Goal: Information Seeking & Learning: Learn about a topic

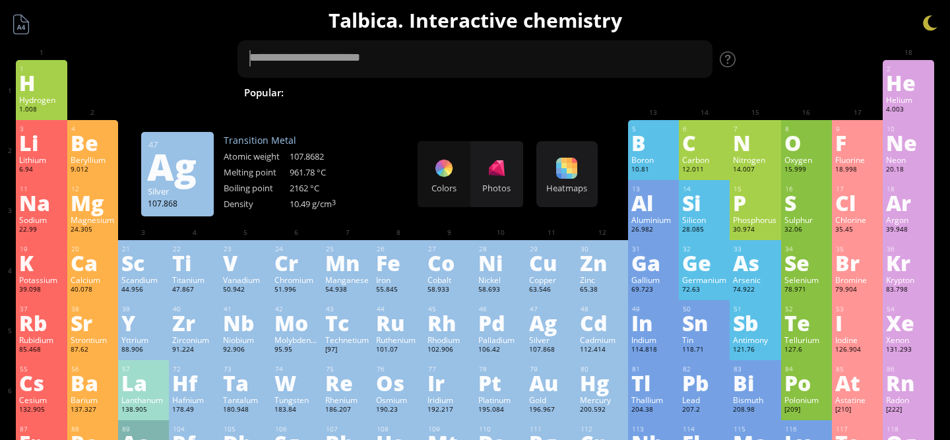
click at [543, 333] on div "Ag" at bounding box center [551, 322] width 44 height 21
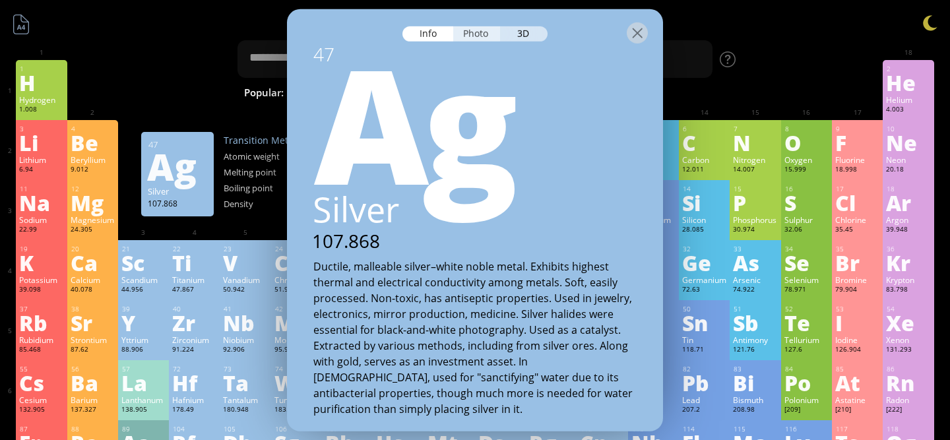
click at [468, 31] on div "Photo" at bounding box center [476, 33] width 47 height 15
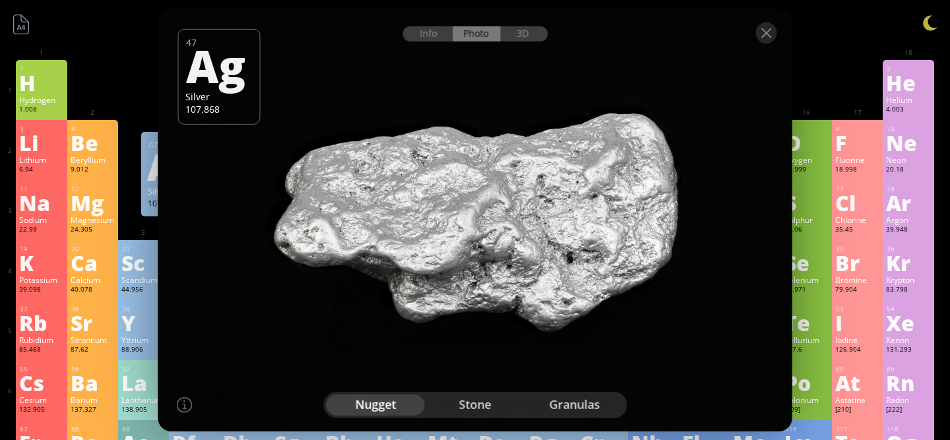
drag, startPoint x: 496, startPoint y: 218, endPoint x: 418, endPoint y: 302, distance: 114.4
click at [418, 302] on div at bounding box center [475, 220] width 641 height 427
drag, startPoint x: 422, startPoint y: 257, endPoint x: 492, endPoint y: 258, distance: 69.9
click at [492, 258] on div at bounding box center [475, 220] width 641 height 427
click at [472, 401] on div "stone" at bounding box center [475, 404] width 100 height 21
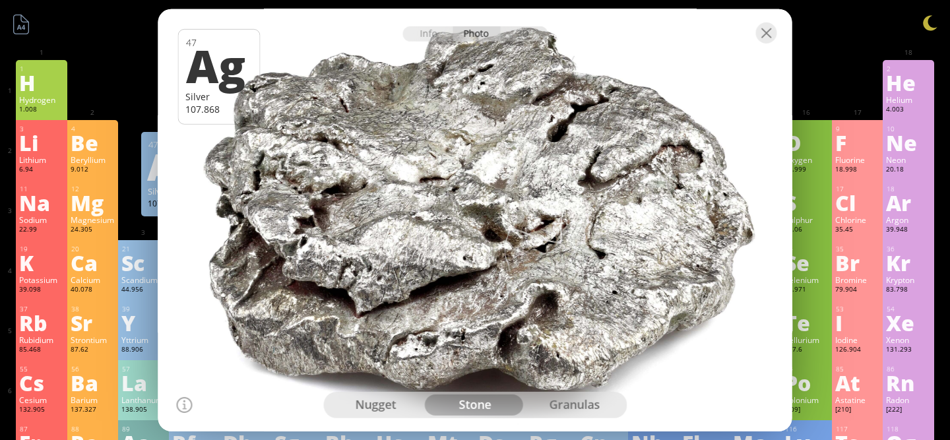
click at [562, 402] on div "granulas" at bounding box center [574, 404] width 100 height 21
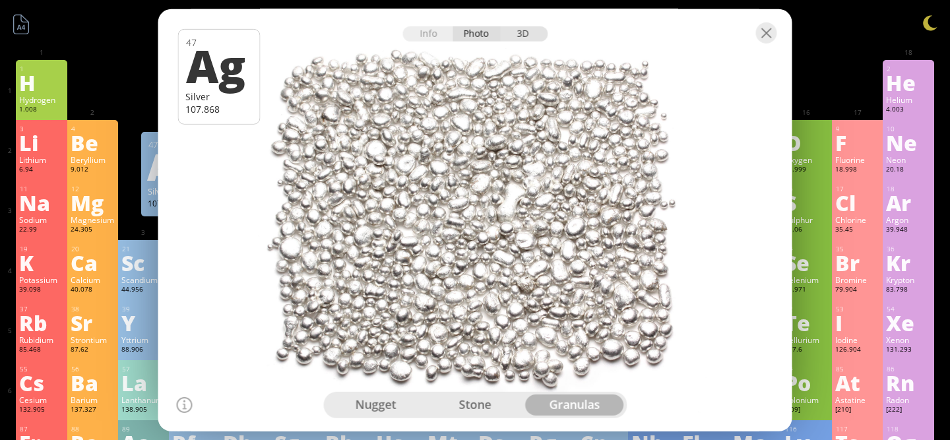
click at [524, 36] on div "3D" at bounding box center [523, 33] width 47 height 15
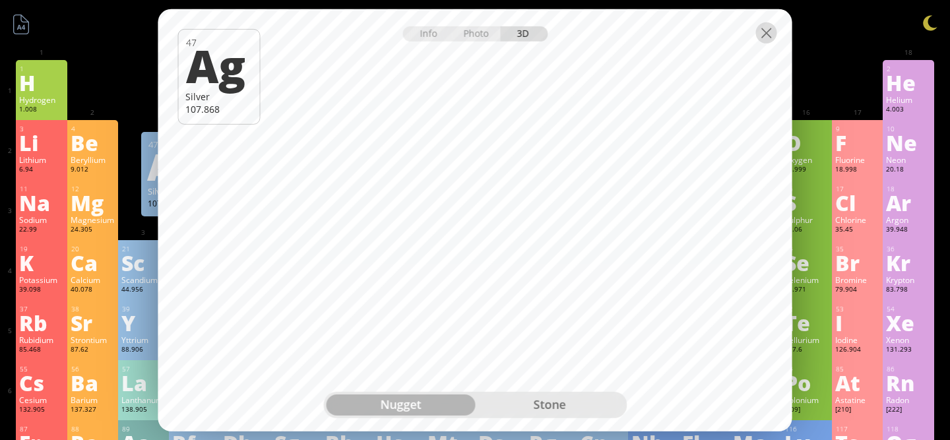
click at [772, 34] on div at bounding box center [766, 32] width 21 height 21
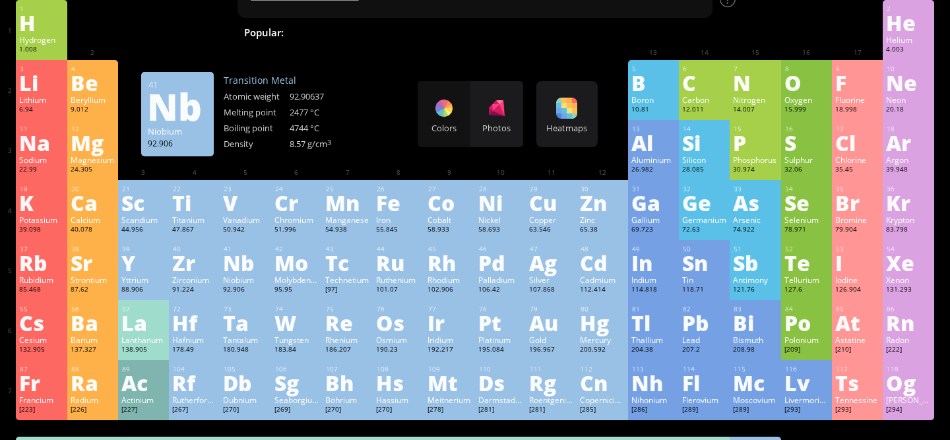
scroll to position [61, 0]
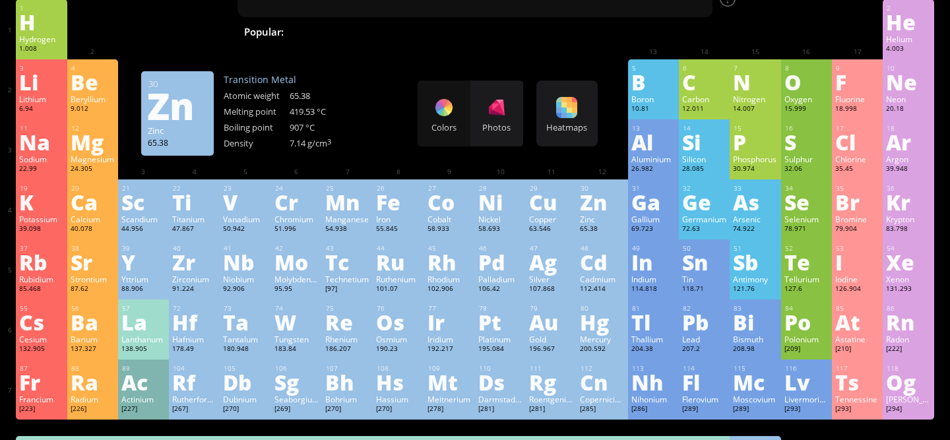
click at [591, 212] on div "Zn" at bounding box center [602, 201] width 44 height 21
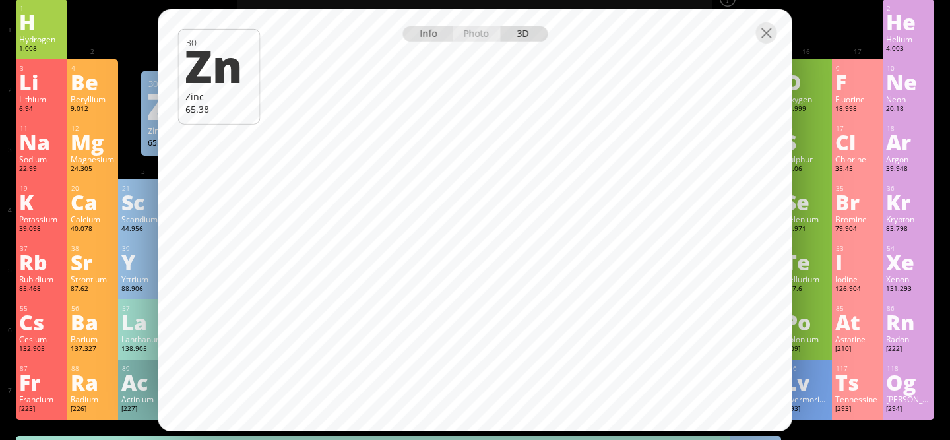
click at [422, 40] on div "Info" at bounding box center [427, 33] width 51 height 15
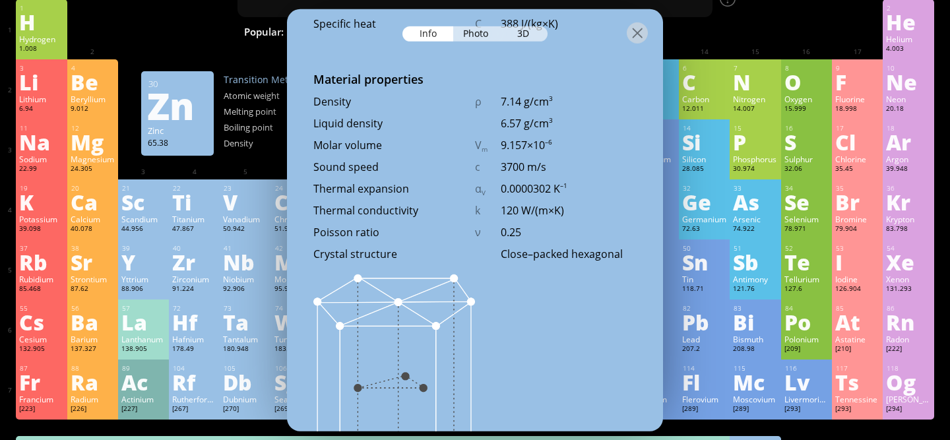
scroll to position [1826, 0]
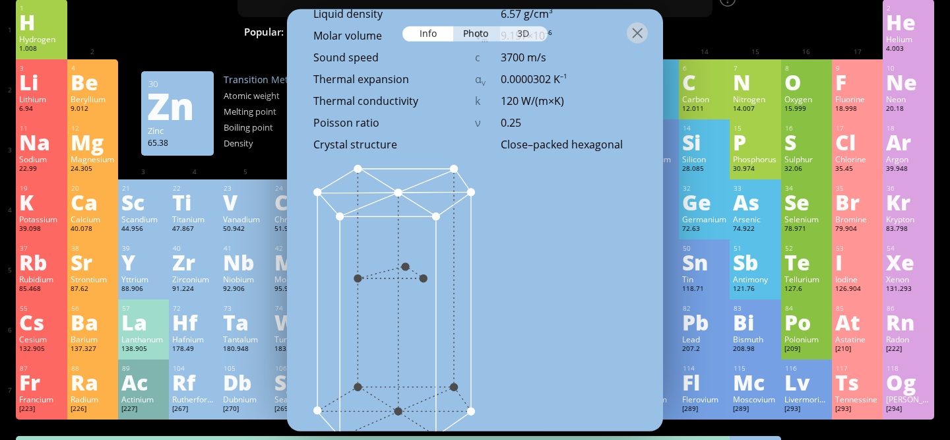
click at [513, 38] on div "3D" at bounding box center [523, 33] width 47 height 15
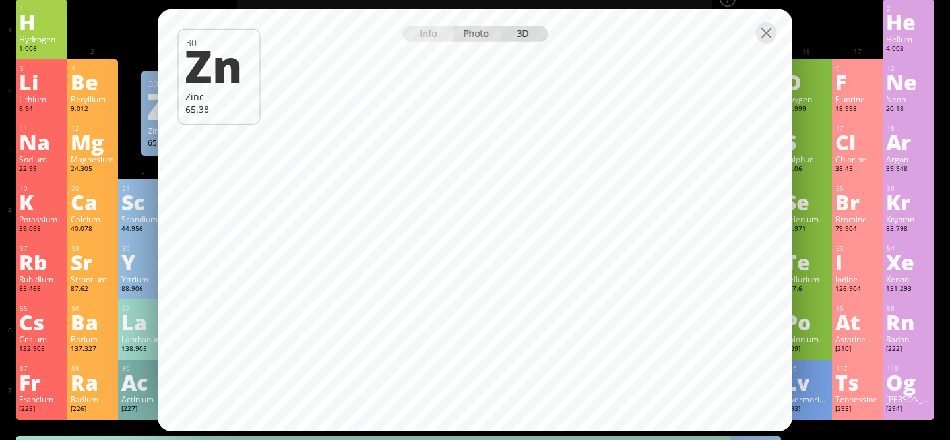
click at [474, 34] on div "Photo" at bounding box center [476, 33] width 47 height 15
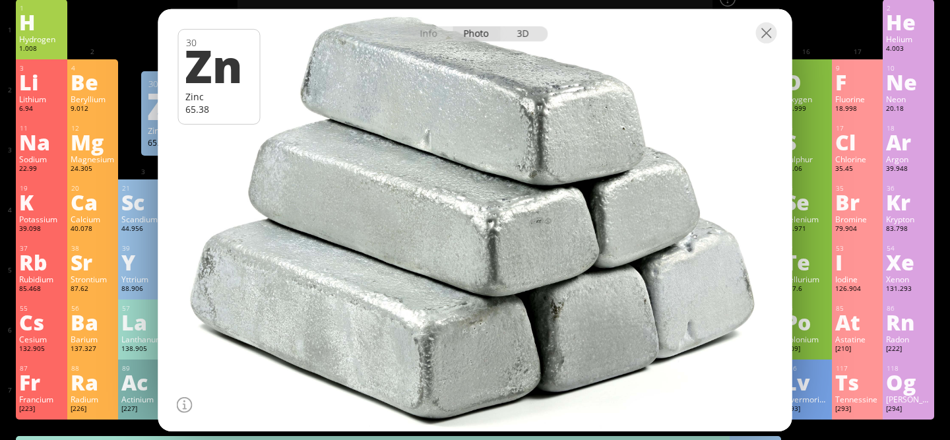
click at [523, 30] on div "3D" at bounding box center [523, 33] width 47 height 15
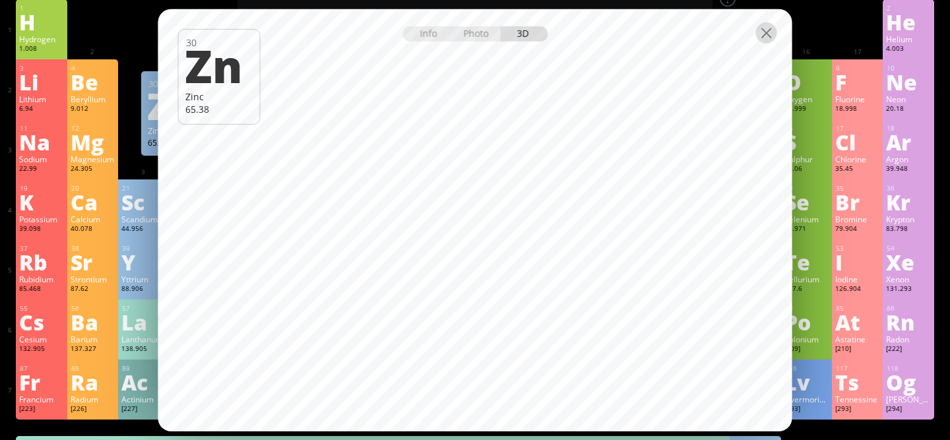
click at [768, 26] on div at bounding box center [766, 32] width 21 height 21
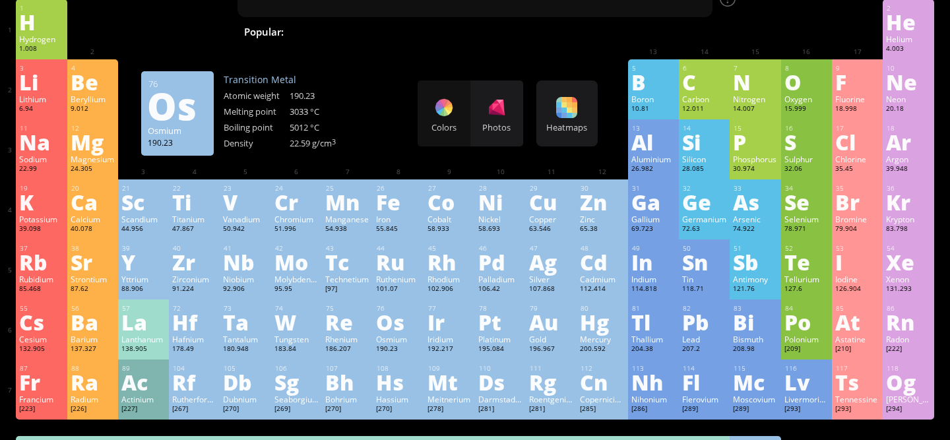
click at [385, 344] on div "Osmium" at bounding box center [398, 339] width 44 height 11
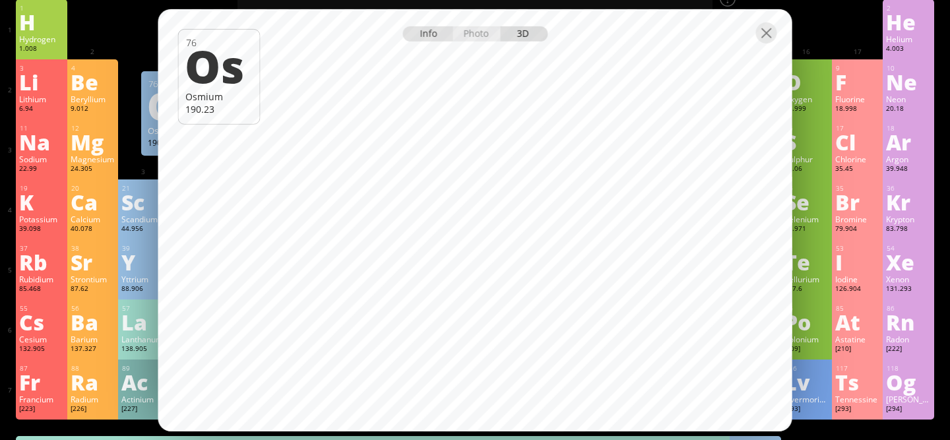
click at [429, 32] on div "Info" at bounding box center [427, 33] width 51 height 15
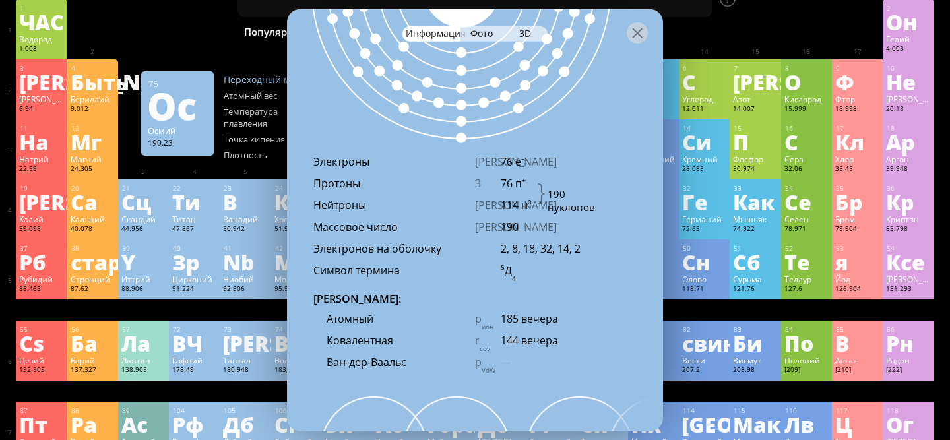
scroll to position [1093, 0]
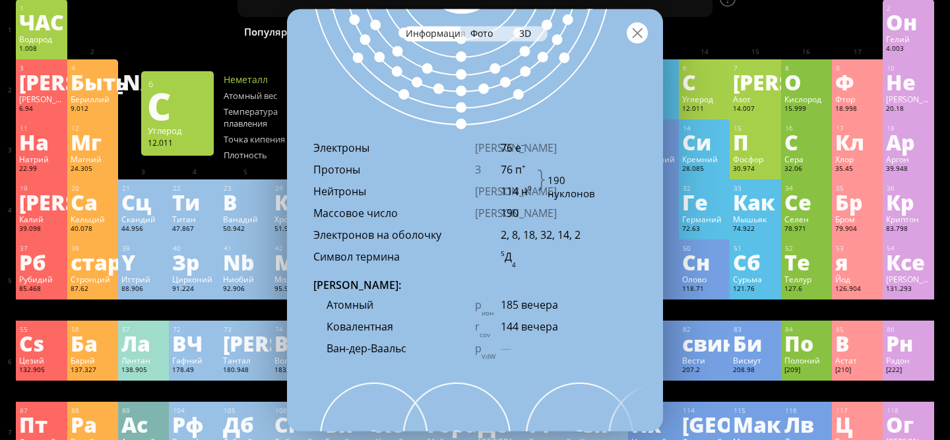
click at [634, 42] on div at bounding box center [637, 32] width 21 height 21
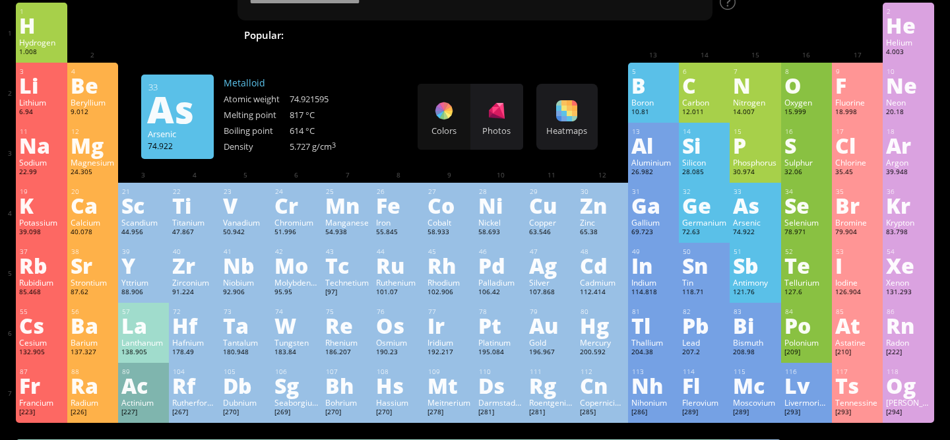
scroll to position [59, 0]
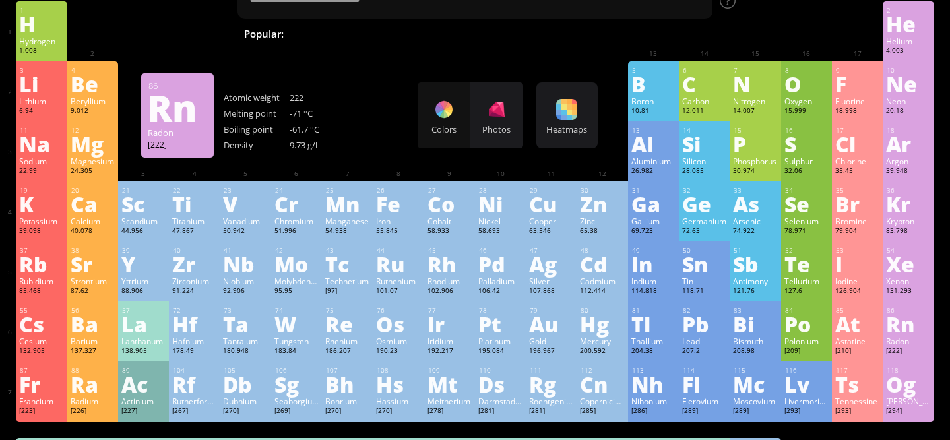
click at [891, 328] on div "Rn" at bounding box center [908, 323] width 44 height 21
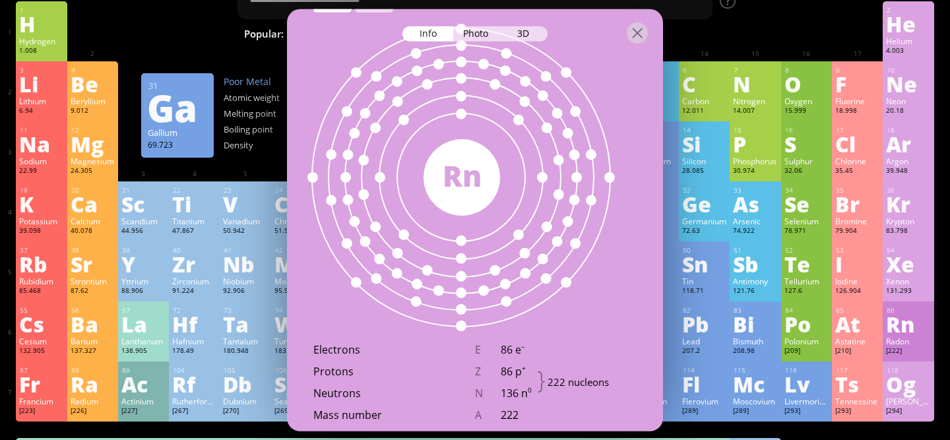
scroll to position [860, 0]
click at [519, 32] on div "3D" at bounding box center [523, 33] width 47 height 15
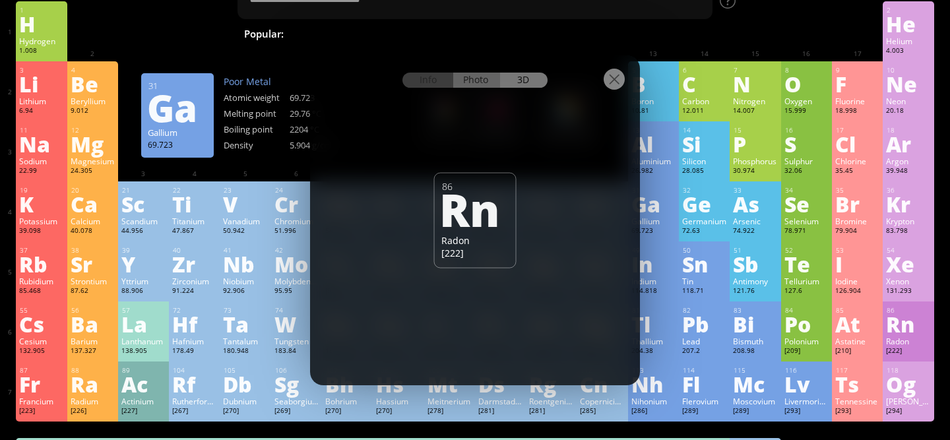
click at [474, 82] on div "Photo" at bounding box center [476, 80] width 47 height 15
click at [427, 75] on div "Info" at bounding box center [427, 80] width 51 height 15
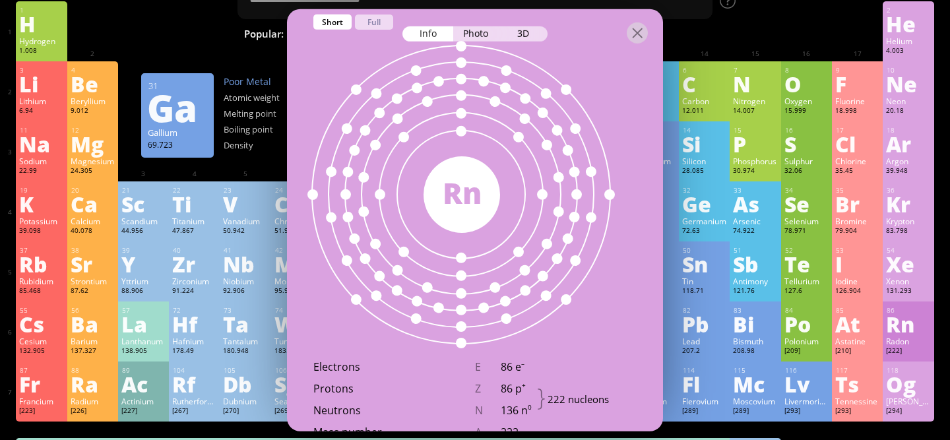
scroll to position [829, 0]
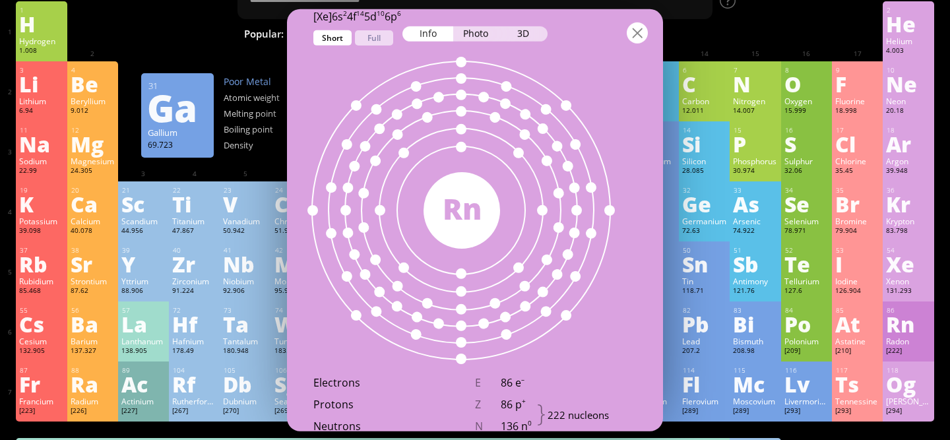
click at [637, 33] on div at bounding box center [637, 32] width 21 height 21
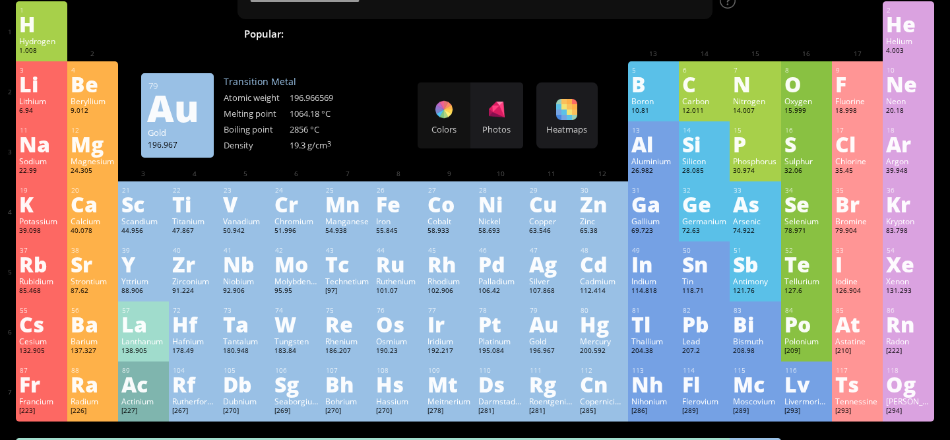
click at [538, 326] on div "Au" at bounding box center [551, 323] width 44 height 21
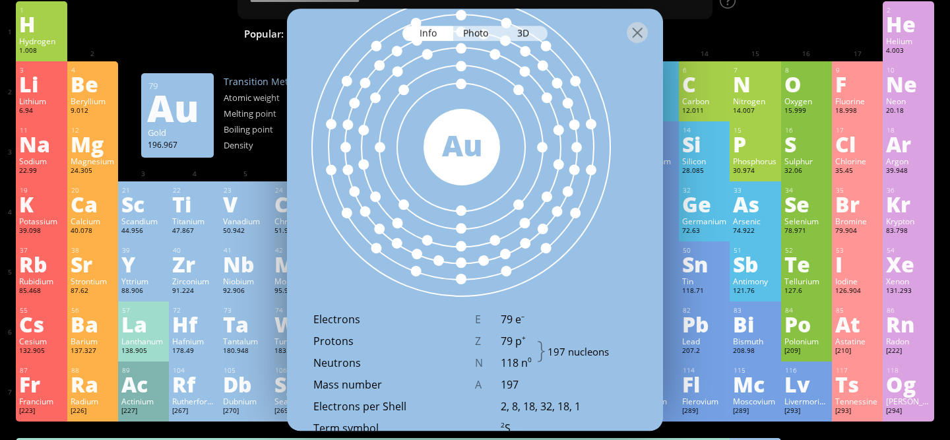
scroll to position [781, 0]
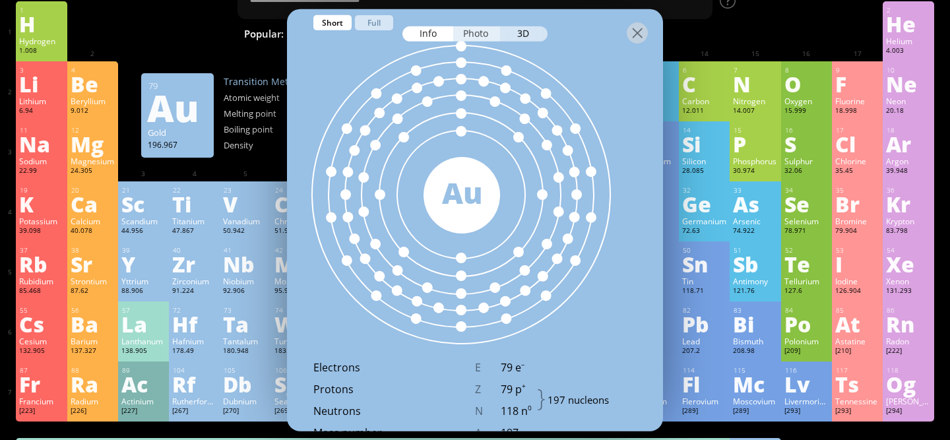
click at [478, 31] on div "Photo" at bounding box center [476, 33] width 47 height 15
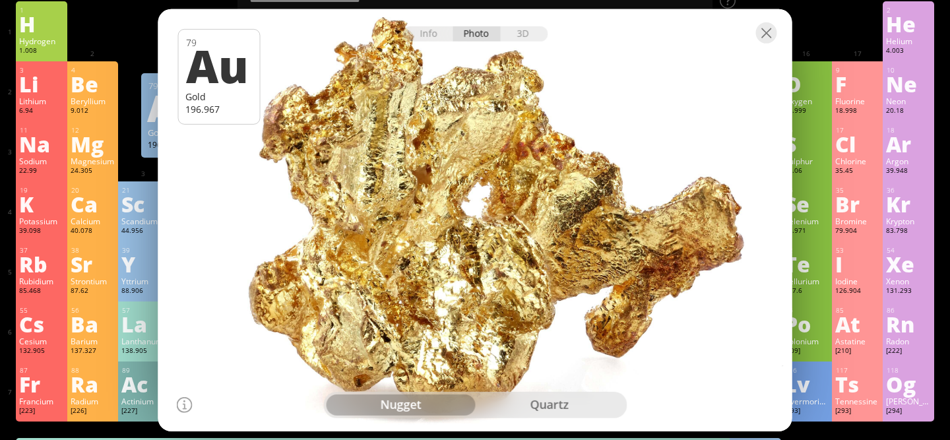
drag, startPoint x: 425, startPoint y: 186, endPoint x: 449, endPoint y: 190, distance: 24.1
click at [449, 190] on div at bounding box center [475, 220] width 641 height 427
click at [517, 30] on div "3D" at bounding box center [523, 33] width 47 height 15
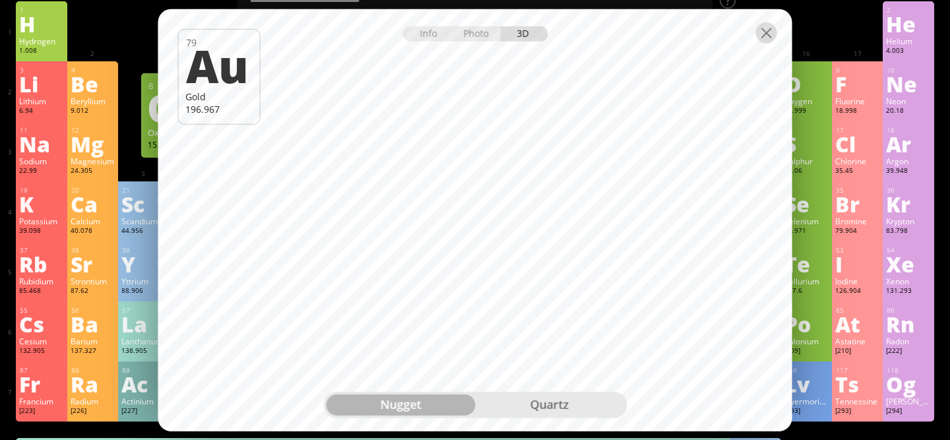
click at [770, 36] on div at bounding box center [766, 32] width 21 height 21
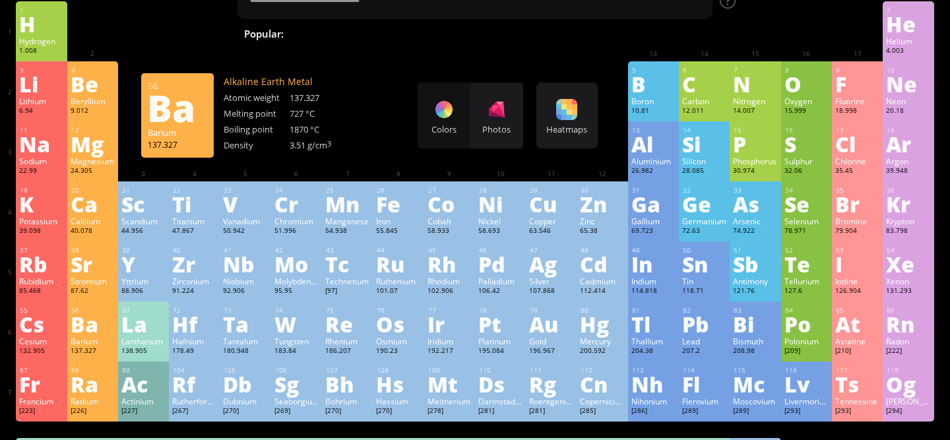
click at [89, 329] on div "Ba" at bounding box center [93, 323] width 44 height 21
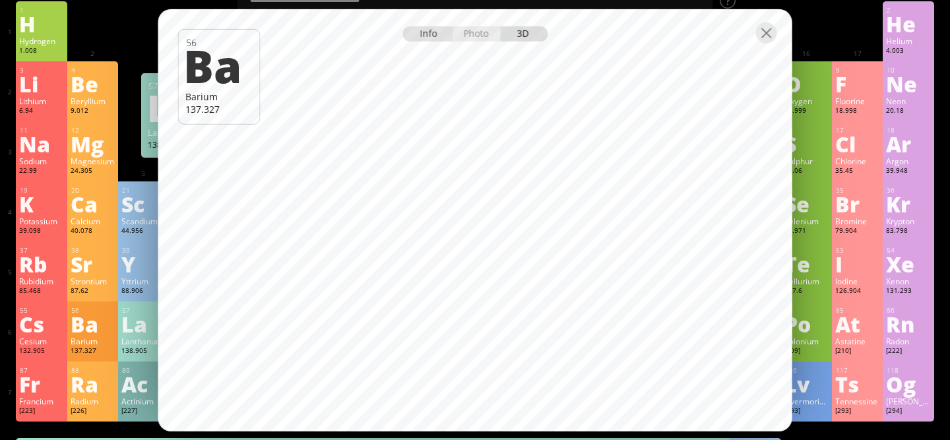
click at [434, 32] on div "Info" at bounding box center [427, 33] width 51 height 15
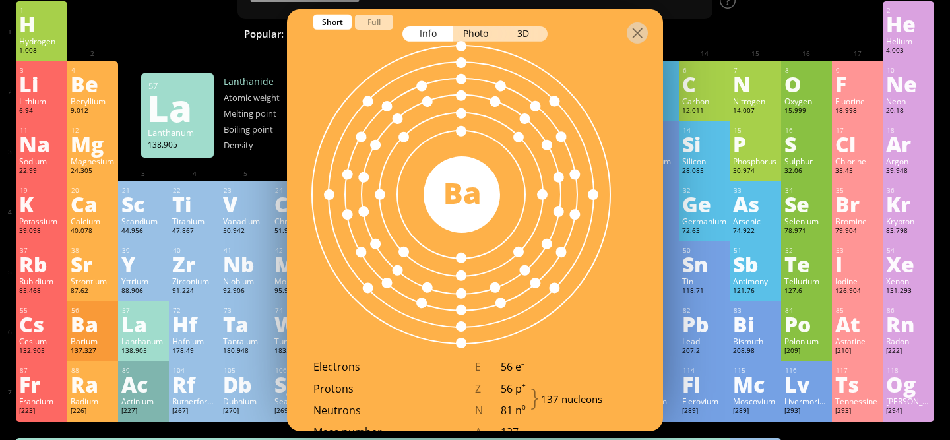
scroll to position [813, 0]
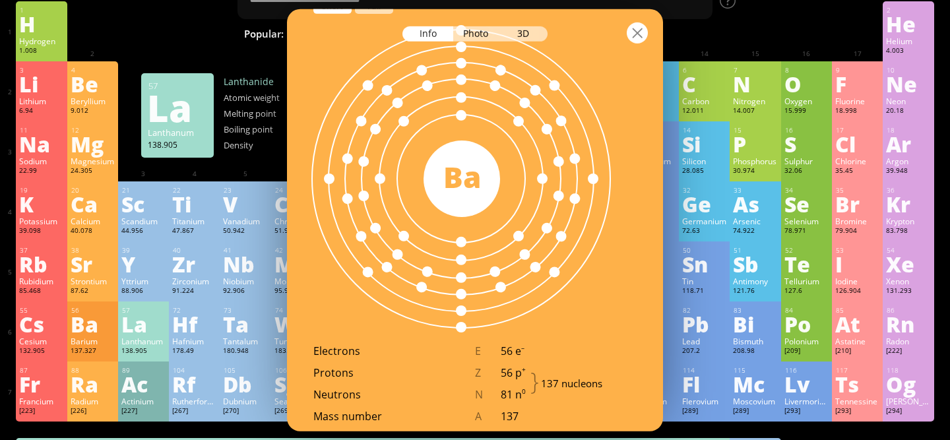
click at [640, 34] on div at bounding box center [637, 32] width 21 height 21
